Goal: Task Accomplishment & Management: Use online tool/utility

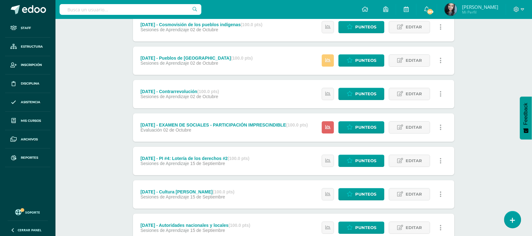
scroll to position [393, 0]
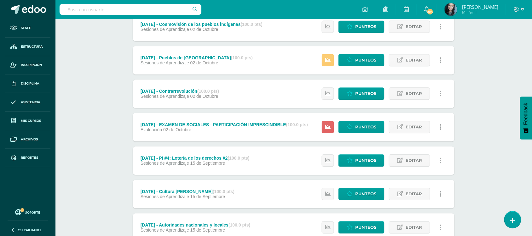
click at [442, 124] on link at bounding box center [441, 127] width 12 height 12
click at [478, 120] on div "Ciencias Sociales Cuarto Primaria "B" Herramientas Detalle de asistencias Activ…" at bounding box center [293, 205] width 476 height 1158
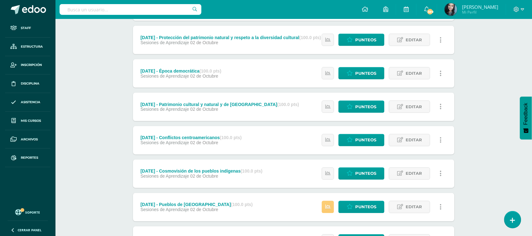
scroll to position [71, 0]
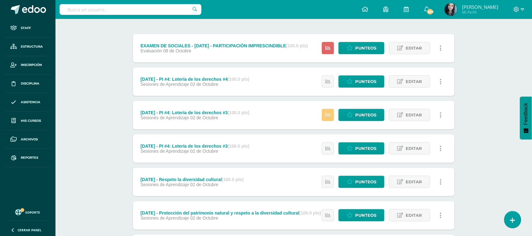
click at [314, 86] on div "Estatus de Actividad: 0 Estudiantes sin calificar 0 Estudiantes con cero Media …" at bounding box center [383, 81] width 142 height 28
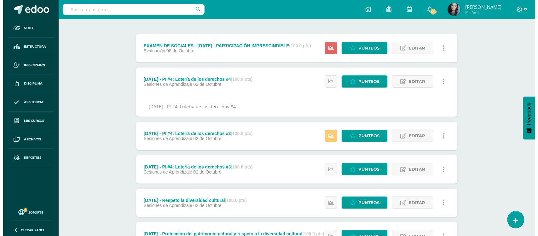
scroll to position [0, 0]
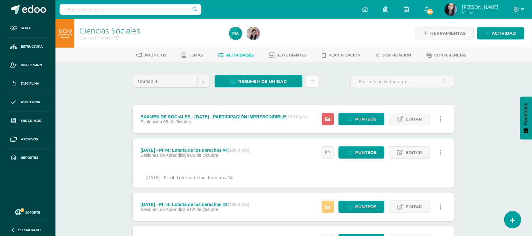
click at [315, 82] on link at bounding box center [312, 81] width 12 height 12
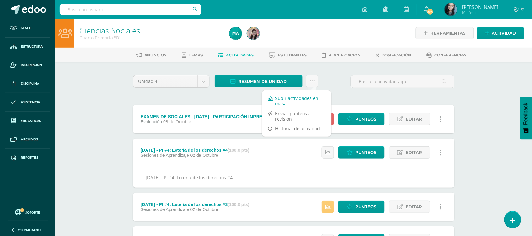
click at [303, 100] on link "Subir actividades en masa" at bounding box center [296, 100] width 69 height 15
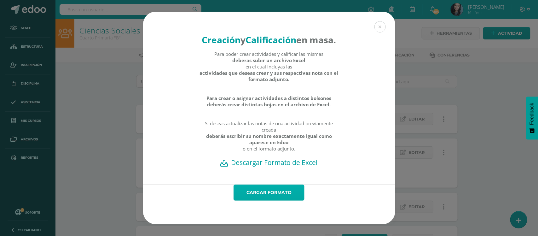
click at [281, 200] on link "Cargar formato" at bounding box center [269, 192] width 71 height 16
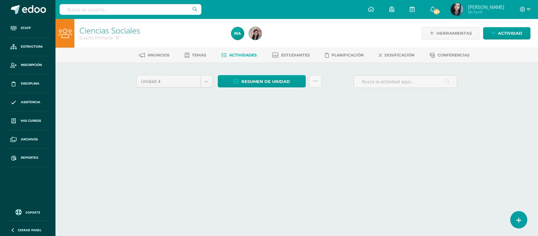
drag, startPoint x: 0, startPoint y: 0, endPoint x: 339, endPoint y: 33, distance: 341.0
click at [339, 33] on div at bounding box center [306, 33] width 154 height 29
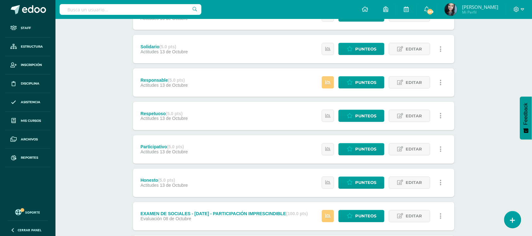
scroll to position [328, 0]
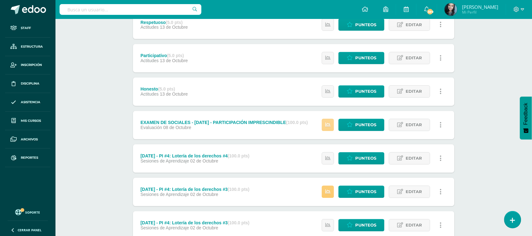
click at [328, 125] on icon at bounding box center [327, 124] width 5 height 5
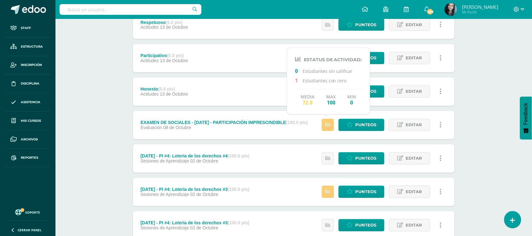
click at [472, 99] on div "Ciencias Sociales Cuarto Primaria "B" Herramientas Detalle de asistencias Activ…" at bounding box center [293, 85] width 476 height 789
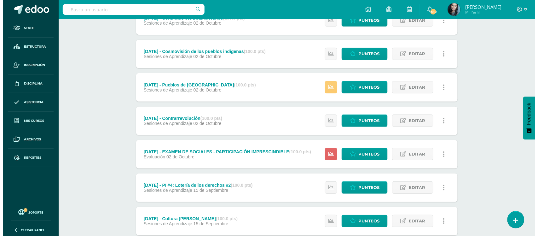
scroll to position [700, 0]
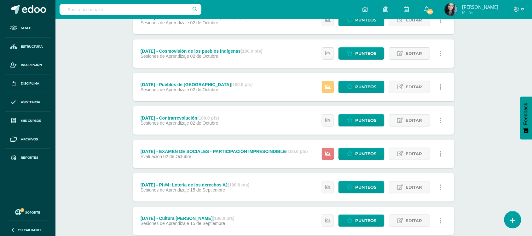
click at [332, 152] on link at bounding box center [328, 153] width 12 height 12
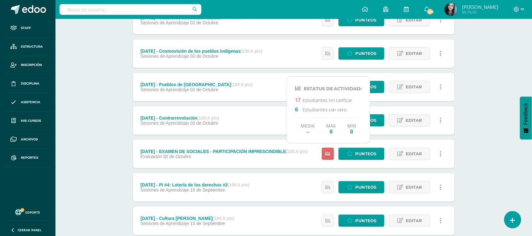
click at [442, 156] on link at bounding box center [441, 153] width 12 height 12
click at [441, 151] on icon at bounding box center [441, 153] width 2 height 7
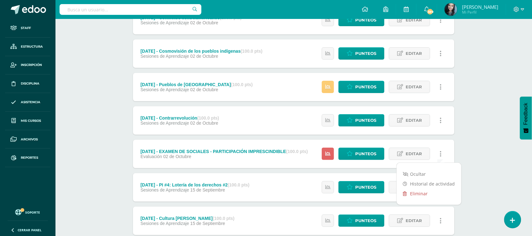
click at [419, 191] on link "Eliminar" at bounding box center [429, 193] width 65 height 10
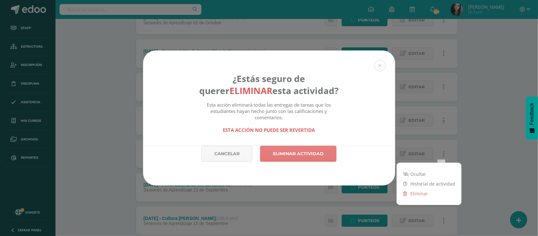
click at [292, 153] on link "Eliminar actividad" at bounding box center [298, 154] width 77 height 16
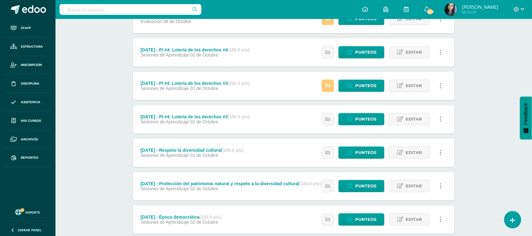
scroll to position [375, 0]
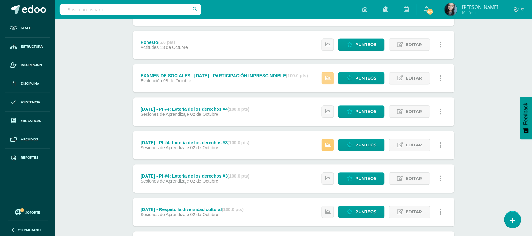
click at [329, 78] on icon at bounding box center [327, 77] width 5 height 5
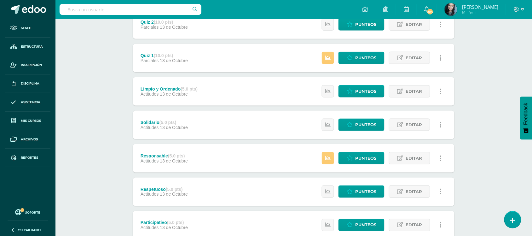
scroll to position [0, 0]
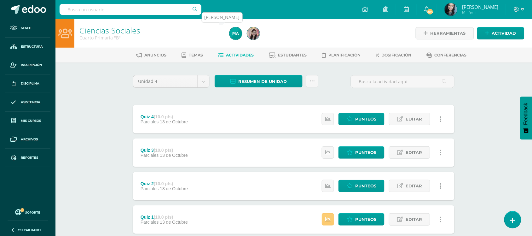
click at [237, 36] on img at bounding box center [235, 33] width 13 height 13
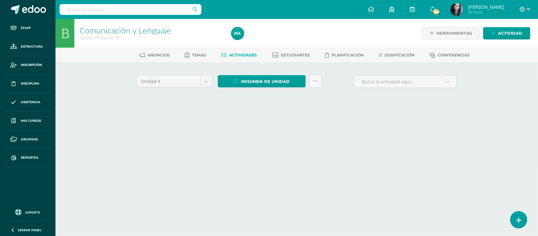
click at [205, 118] on html "Staff Estructura Inscripción Disciplina Asistencia Mis cursos Archivos Reportes…" at bounding box center [269, 59] width 538 height 118
click at [315, 79] on icon at bounding box center [315, 80] width 5 height 5
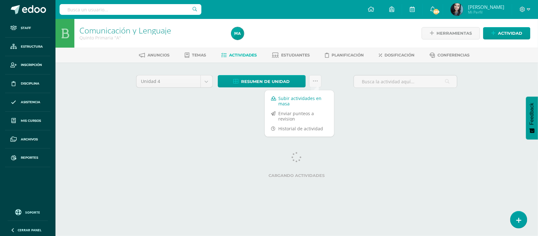
click at [294, 97] on link "Subir actividades en masa" at bounding box center [299, 100] width 69 height 15
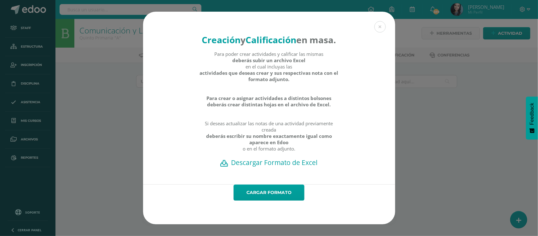
click at [276, 167] on h2 "Descargar Formato de Excel" at bounding box center [269, 162] width 230 height 9
